Goal: Find specific fact: Find specific fact

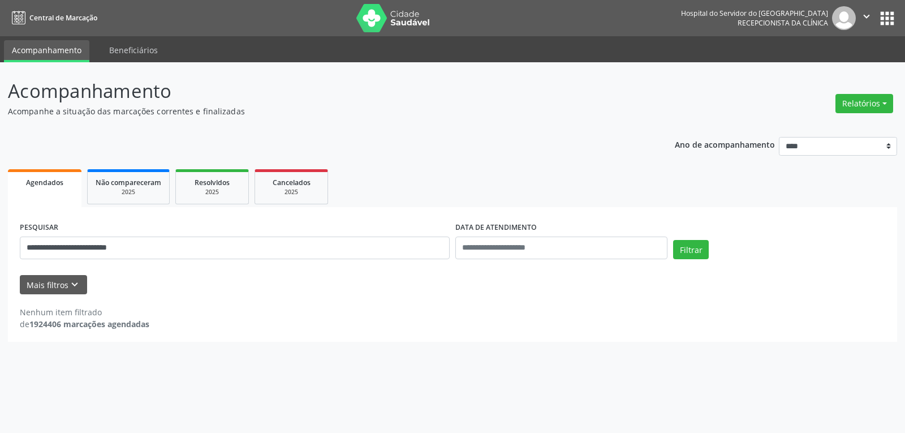
type input "*"
type input "**********"
click at [673, 240] on button "Filtrar" at bounding box center [691, 249] width 36 height 19
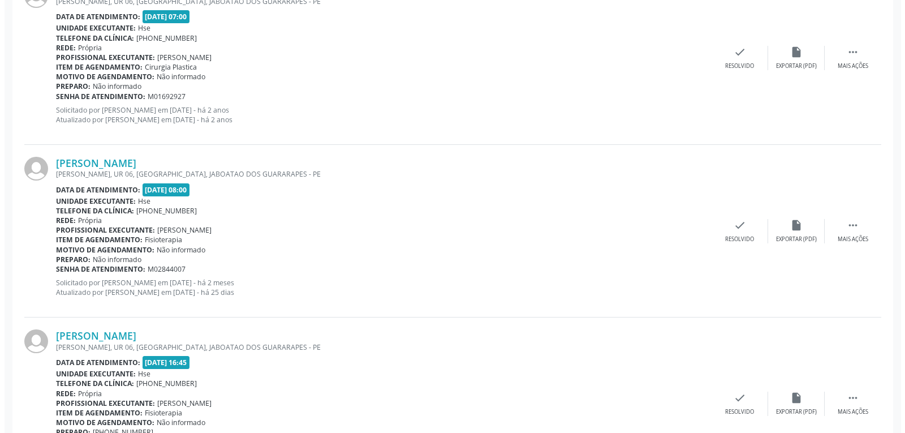
scroll to position [1481, 0]
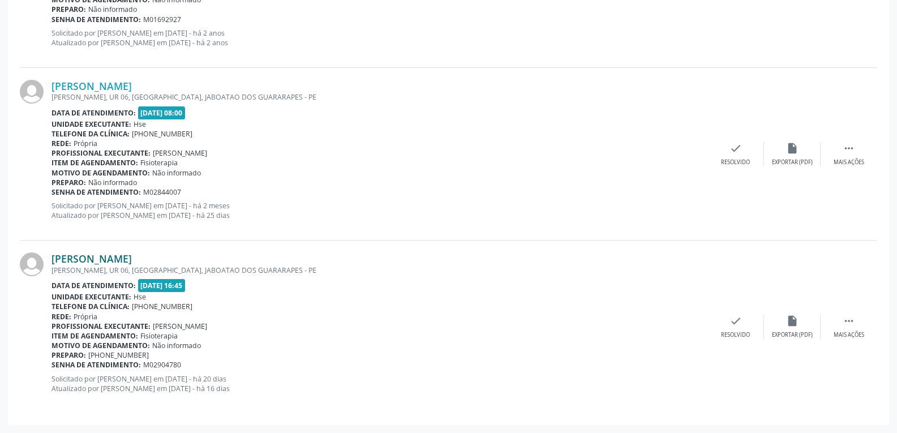
click at [105, 261] on link "[PERSON_NAME]" at bounding box center [91, 258] width 80 height 12
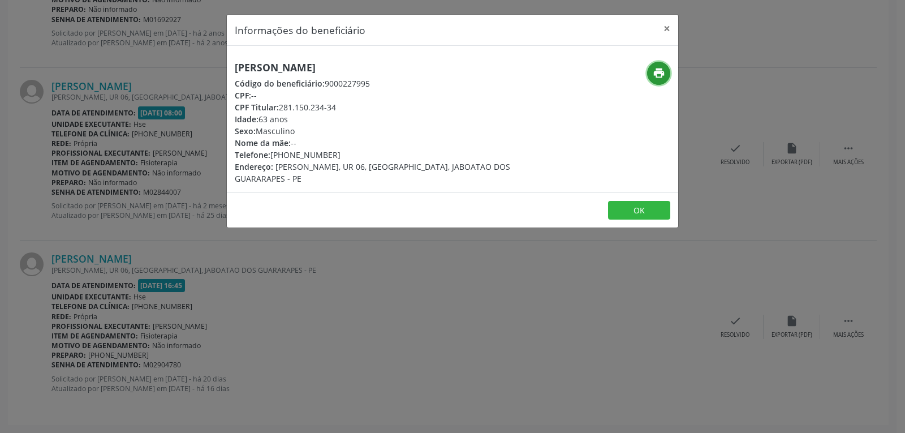
click at [653, 73] on icon "print" at bounding box center [659, 73] width 12 height 12
click at [284, 108] on div "CPF Titular: 281.150.234-34" at bounding box center [377, 107] width 285 height 12
drag, startPoint x: 280, startPoint y: 109, endPoint x: 384, endPoint y: 106, distance: 103.6
click at [384, 106] on div "CPF Titular: 281.150.234-34" at bounding box center [377, 107] width 285 height 12
copy div "281.150.234-34"
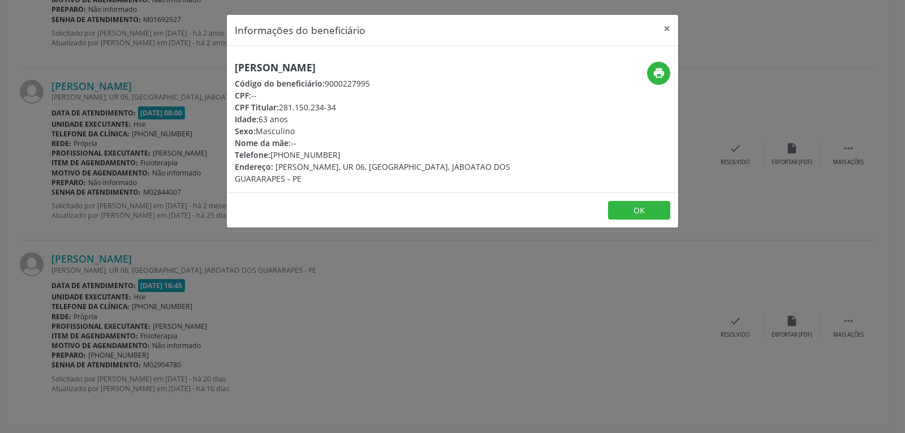
drag, startPoint x: 286, startPoint y: 156, endPoint x: 342, endPoint y: 156, distance: 56.0
click at [342, 156] on div "Telefone: [PHONE_NUMBER]" at bounding box center [377, 155] width 285 height 12
copy div "98721-2553"
